Goal: Find contact information: Find contact information

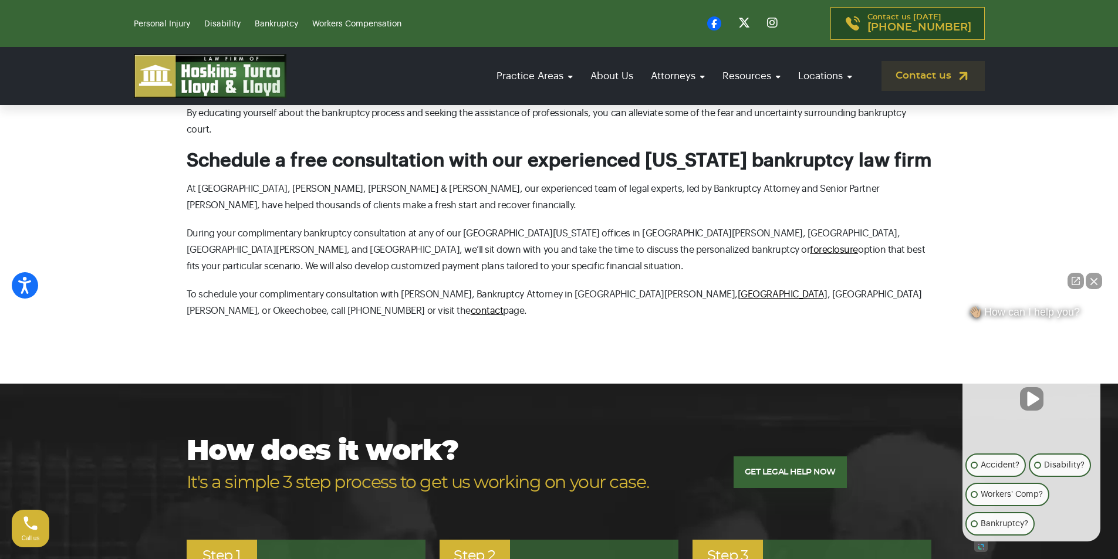
scroll to position [3520, 0]
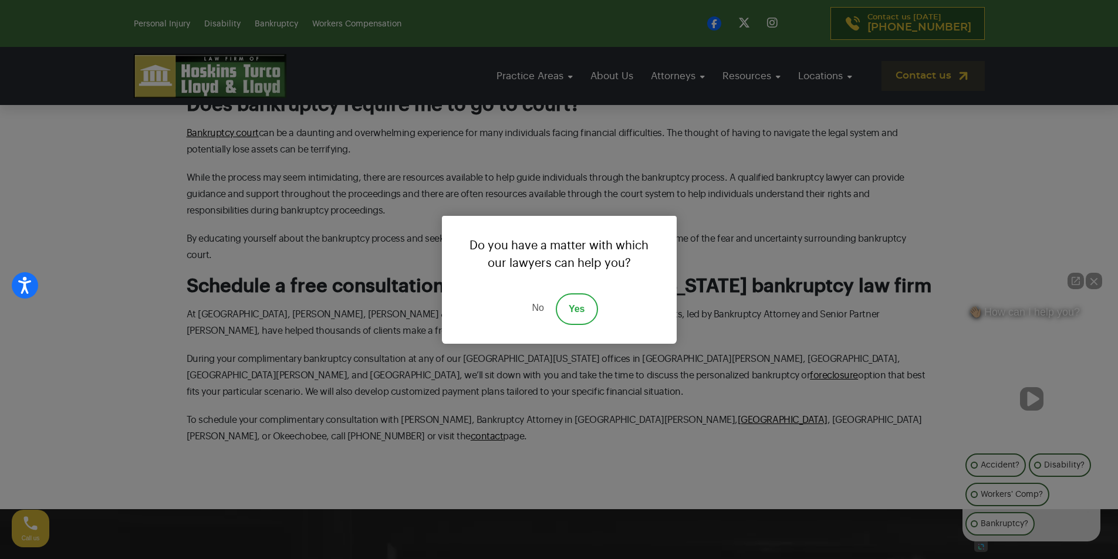
click at [529, 305] on link "No" at bounding box center [537, 309] width 35 height 32
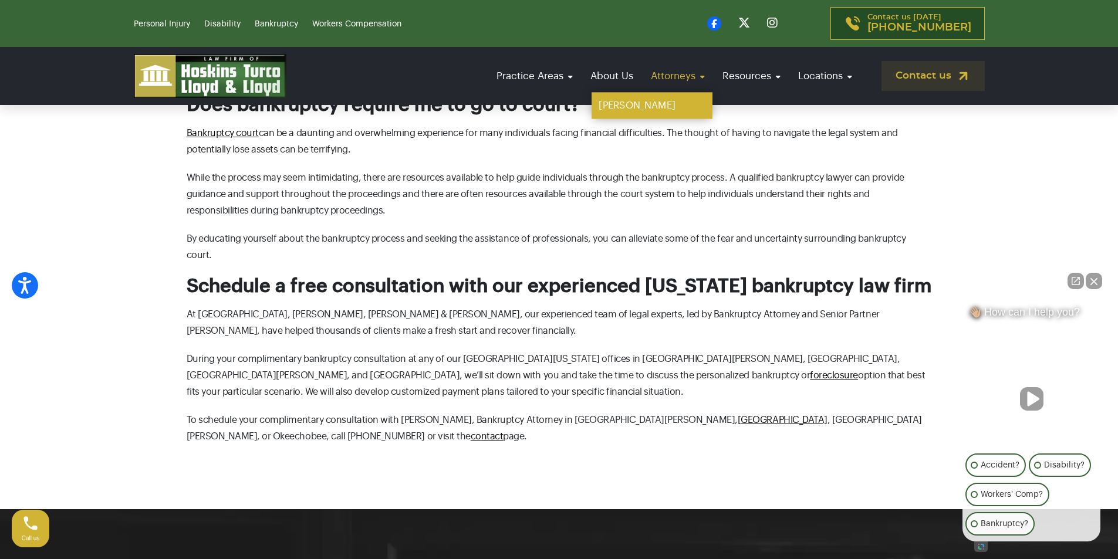
click at [635, 103] on link "[PERSON_NAME]" at bounding box center [651, 106] width 121 height 26
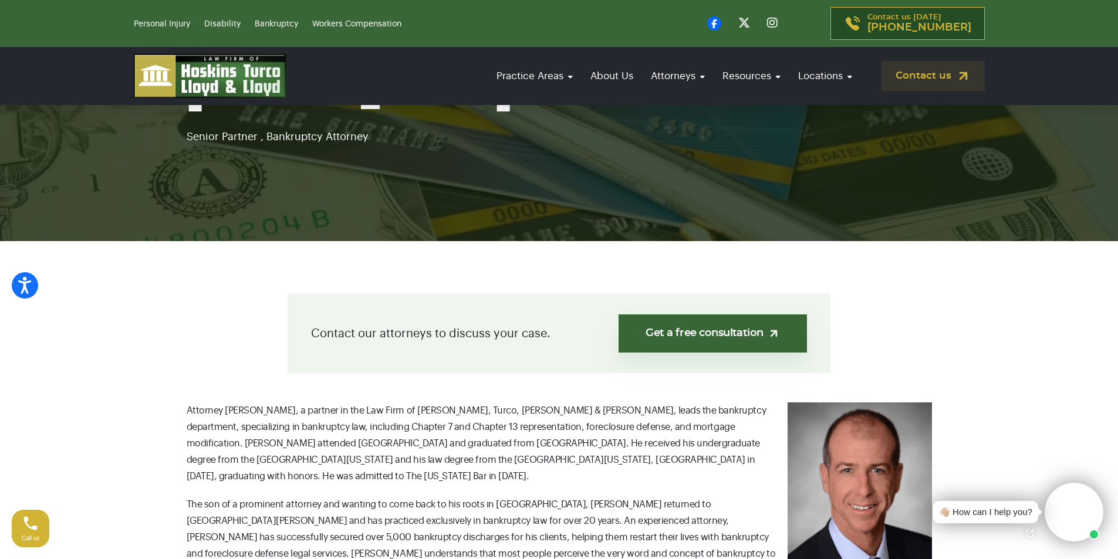
scroll to position [176, 0]
